Goal: Find specific page/section: Find specific page/section

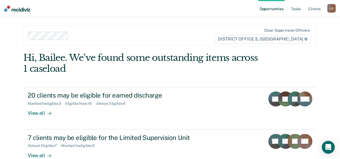
click at [302, 8] on ul "Opportunities Tasks Client s" at bounding box center [292, 8] width 69 height 17
click at [300, 10] on link "Tasks" at bounding box center [296, 8] width 12 height 17
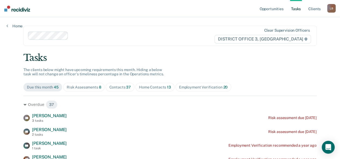
click at [95, 88] on div "Risk Assessments 8" at bounding box center [84, 87] width 35 height 5
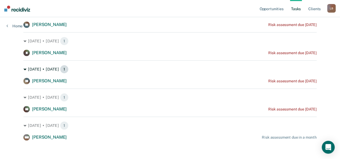
scroll to position [179, 0]
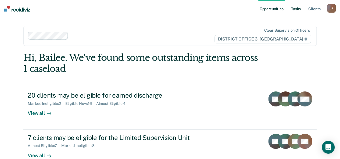
click at [300, 9] on link "Tasks" at bounding box center [296, 8] width 12 height 17
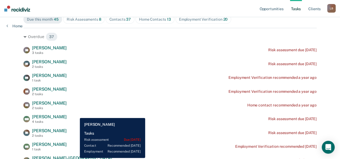
scroll to position [68, 0]
